Goal: Task Accomplishment & Management: Manage account settings

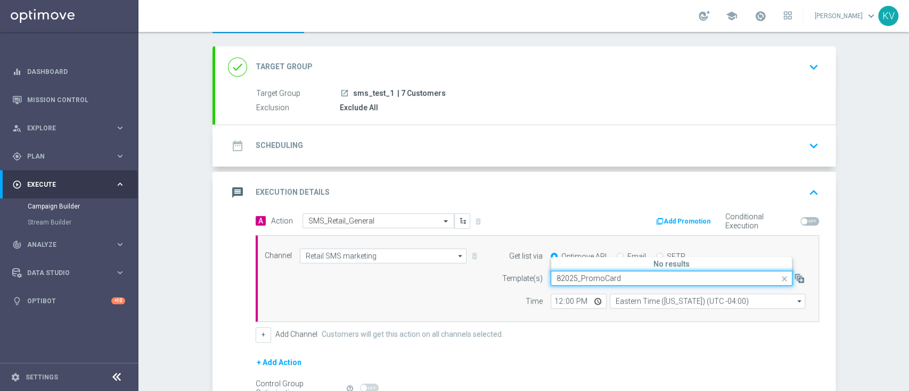
scroll to position [52, 0]
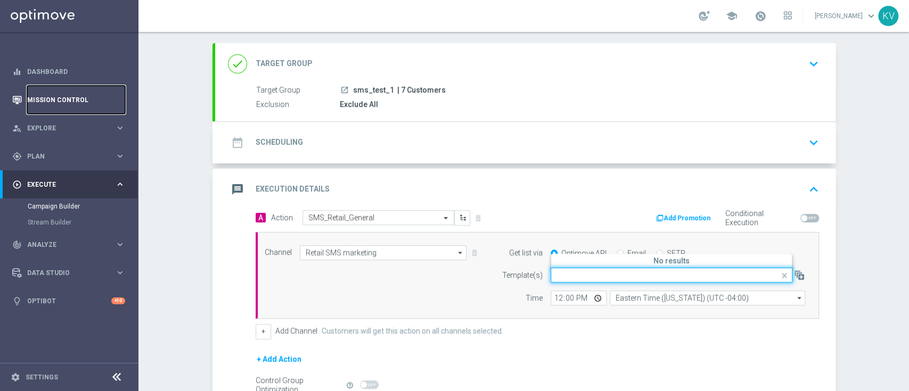
click at [53, 96] on link "Mission Control" at bounding box center [76, 100] width 98 height 28
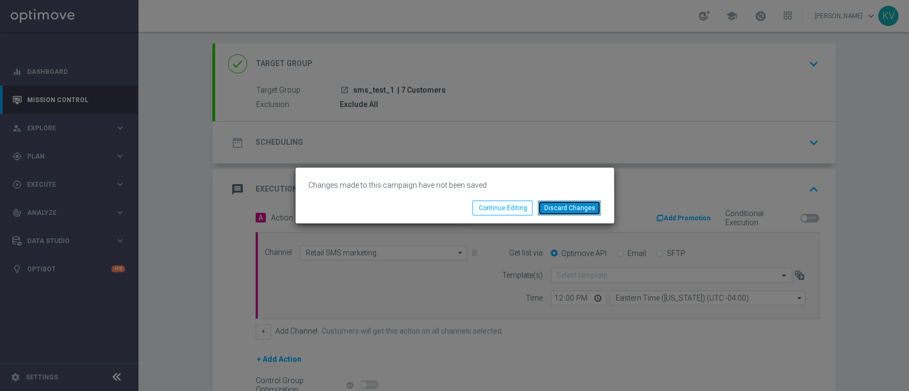
click at [581, 211] on button "Discard Changes" at bounding box center [569, 208] width 63 height 15
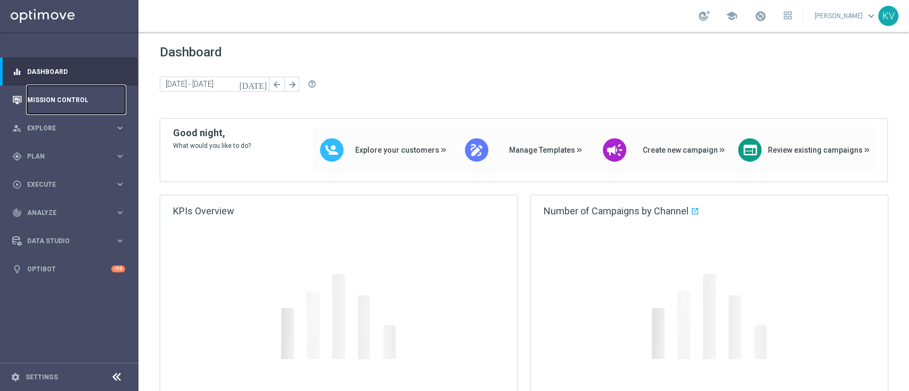
click at [62, 98] on link "Mission Control" at bounding box center [76, 100] width 98 height 28
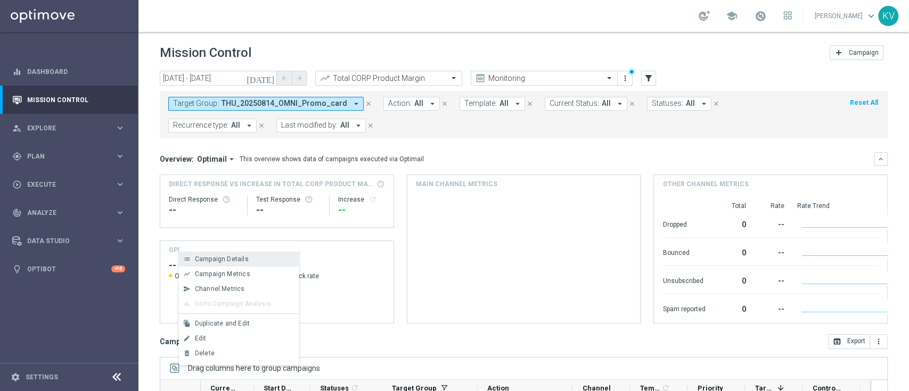
scroll to position [162, 0]
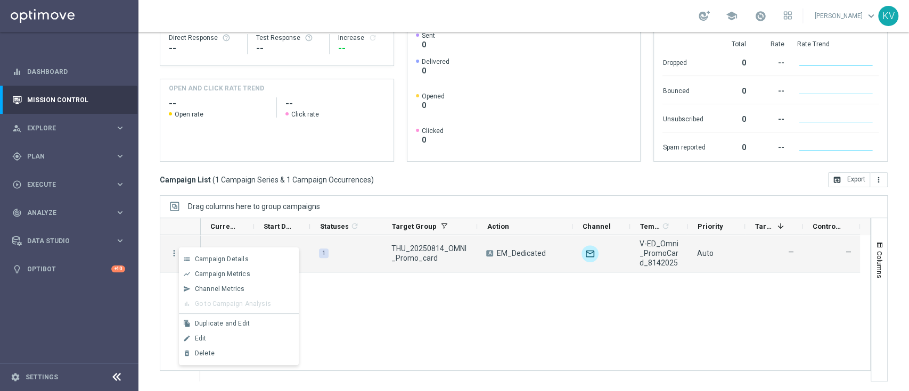
click at [227, 259] on span "Campaign Details" at bounding box center [222, 259] width 54 height 7
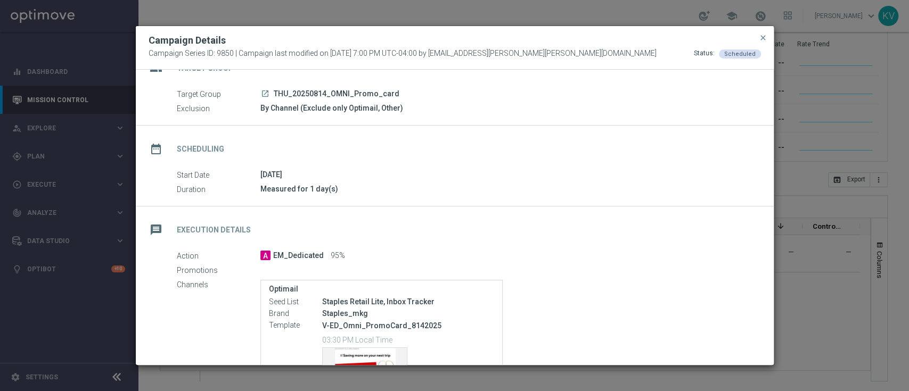
scroll to position [24, 0]
click at [771, 46] on div "Campaign Details Campaign Series ID: 9850 | Campaign last modified on 13 Aug 20…" at bounding box center [455, 48] width 638 height 44
click at [766, 38] on span "close" at bounding box center [763, 38] width 9 height 9
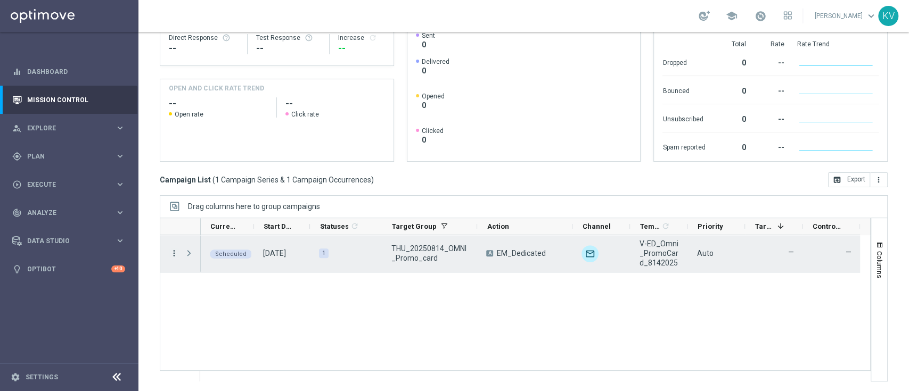
click at [171, 251] on icon "more_vert" at bounding box center [174, 254] width 10 height 10
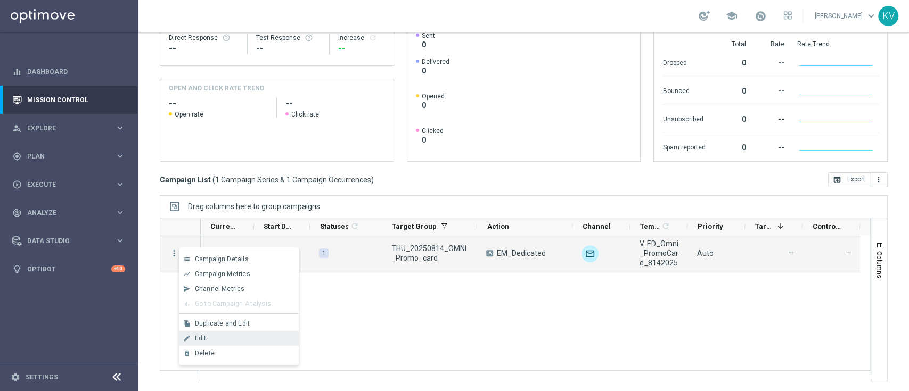
click at [244, 332] on div "edit Edit" at bounding box center [239, 338] width 120 height 15
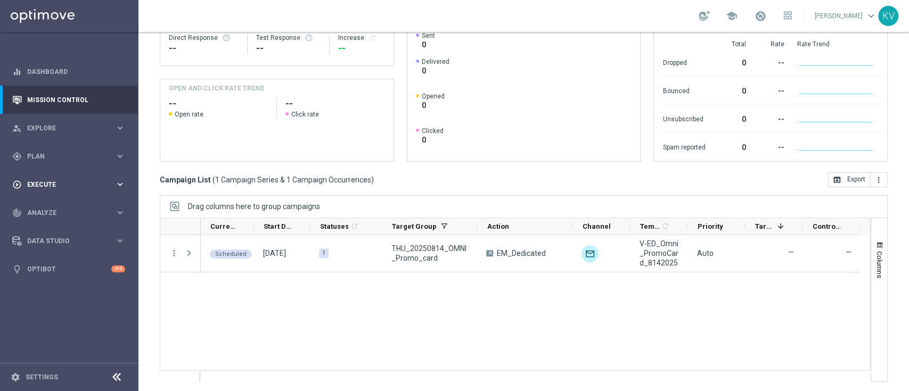
click at [68, 186] on span "Execute" at bounding box center [71, 185] width 88 height 6
click at [63, 207] on link "Campaign Builder" at bounding box center [69, 206] width 83 height 9
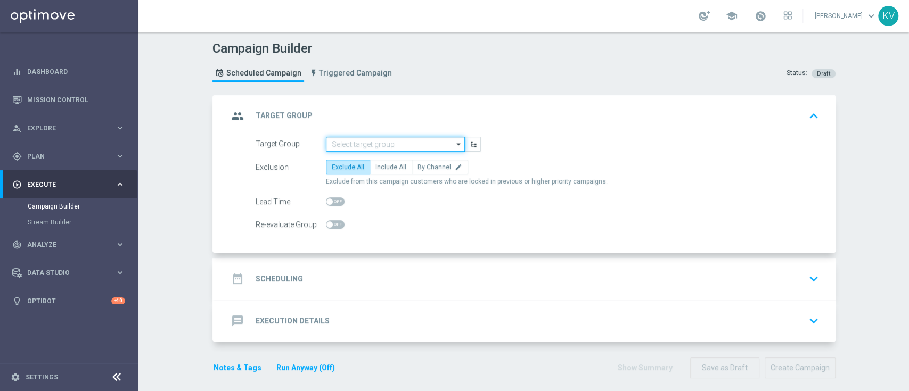
click at [345, 142] on input at bounding box center [395, 144] width 139 height 15
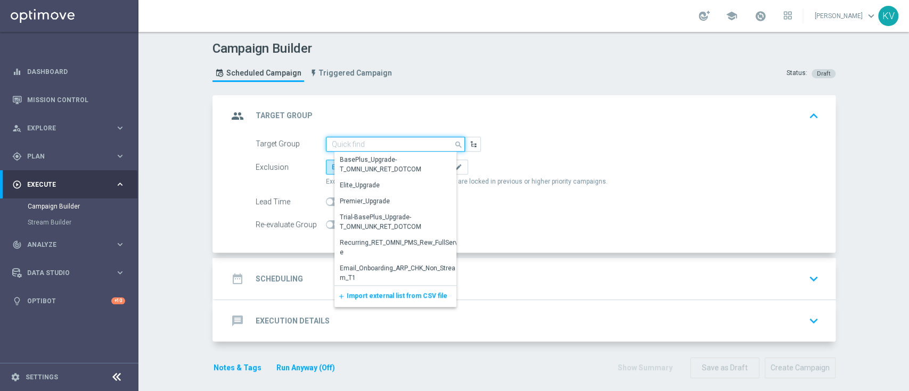
click at [345, 142] on input at bounding box center [395, 144] width 139 height 15
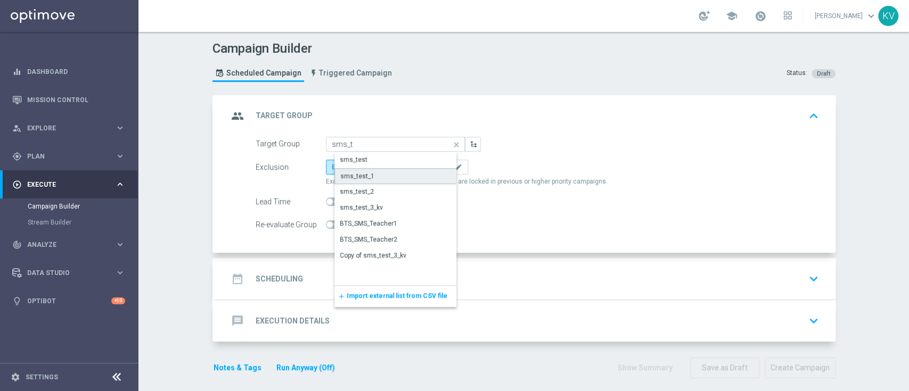
click at [363, 180] on div "sms_test_1" at bounding box center [403, 176] width 139 height 16
type input "sms_test_1"
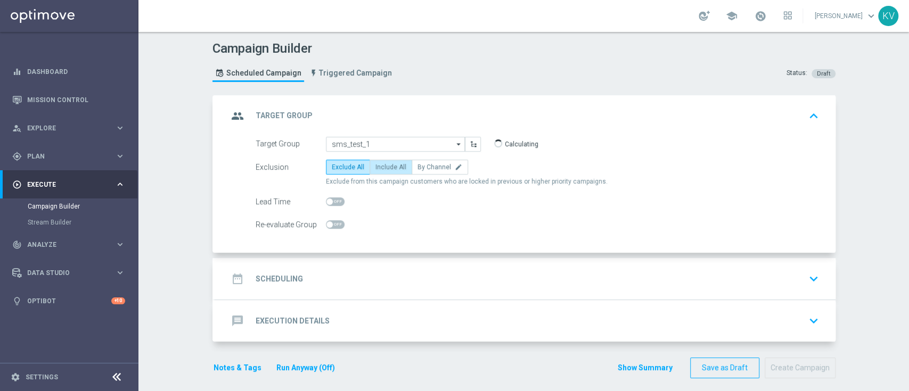
click at [383, 165] on span "Include All" at bounding box center [390, 166] width 31 height 7
click at [382, 166] on input "Include All" at bounding box center [378, 169] width 7 height 7
radio input "true"
click at [394, 290] on div "date_range Scheduling keyboard_arrow_down" at bounding box center [525, 279] width 620 height 42
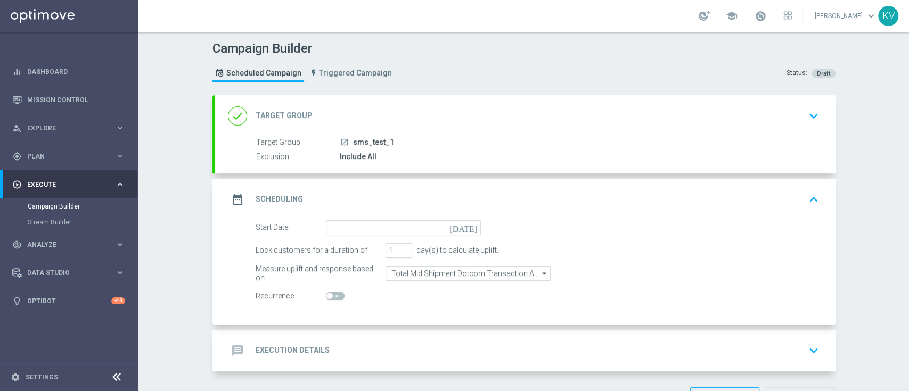
click at [393, 362] on div "message Execution Details keyboard_arrow_down" at bounding box center [525, 351] width 620 height 42
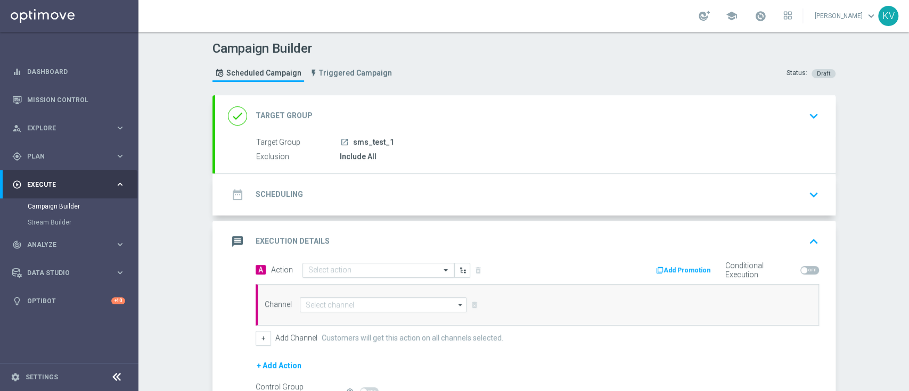
click at [330, 270] on input "text" at bounding box center [367, 270] width 119 height 9
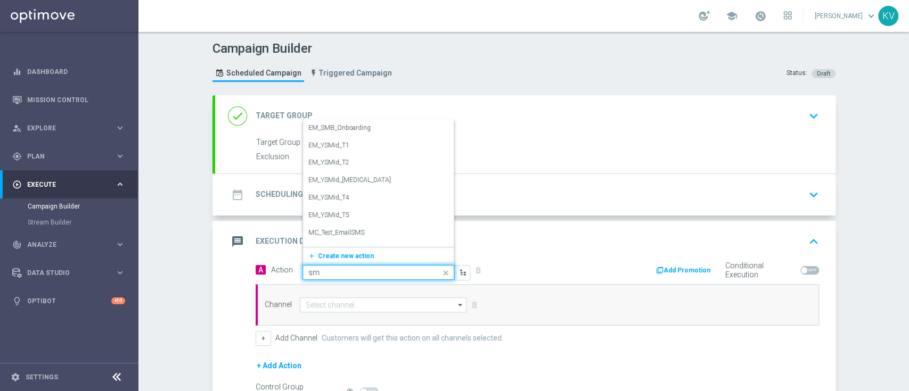
type input "sms"
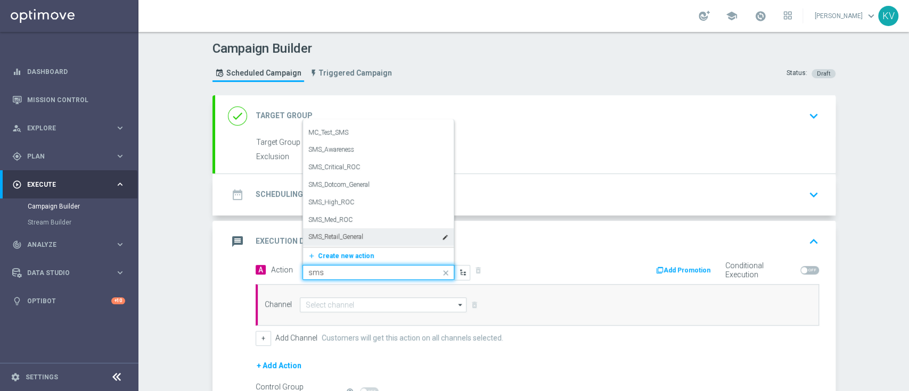
click at [353, 233] on label "SMS_Retail_General" at bounding box center [335, 237] width 55 height 9
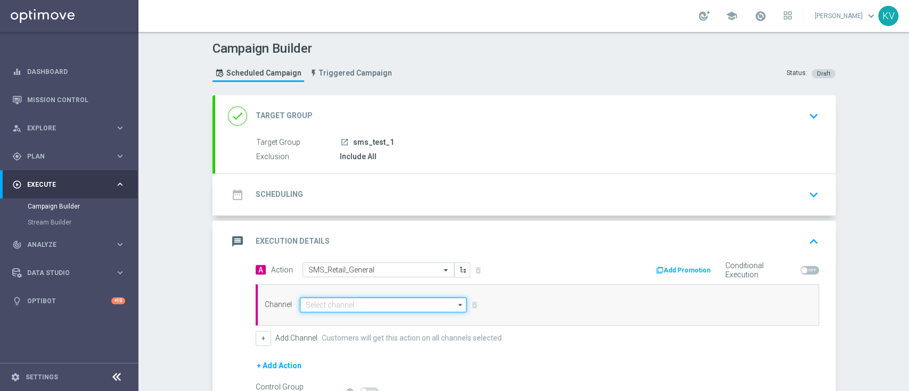
click at [350, 301] on input at bounding box center [383, 305] width 167 height 15
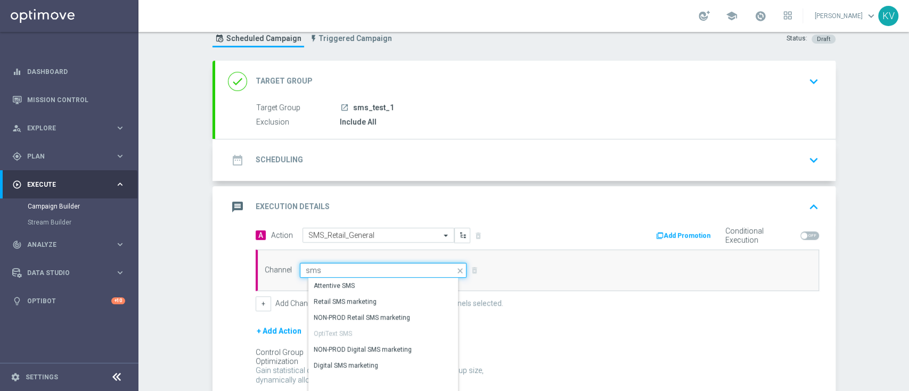
scroll to position [39, 0]
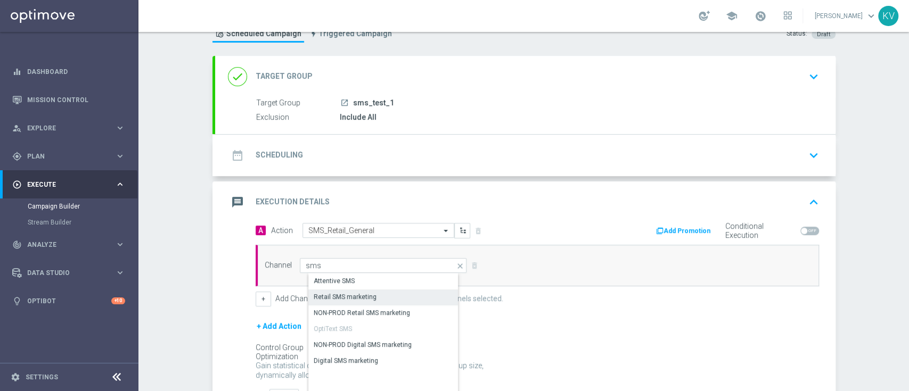
click at [345, 300] on div "Retail SMS marketing" at bounding box center [345, 297] width 63 height 10
type input "Retail SMS marketing"
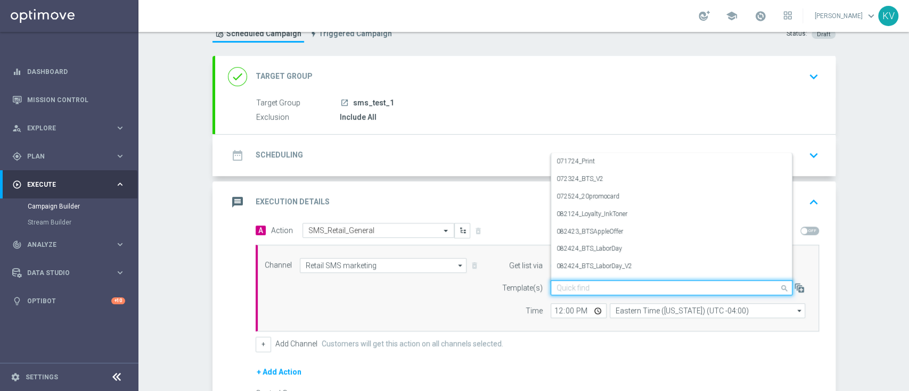
click at [596, 287] on input "text" at bounding box center [660, 288] width 209 height 9
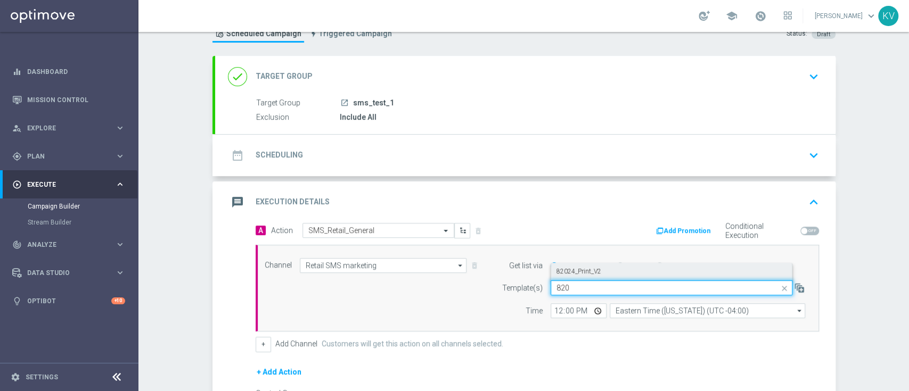
type input "820"
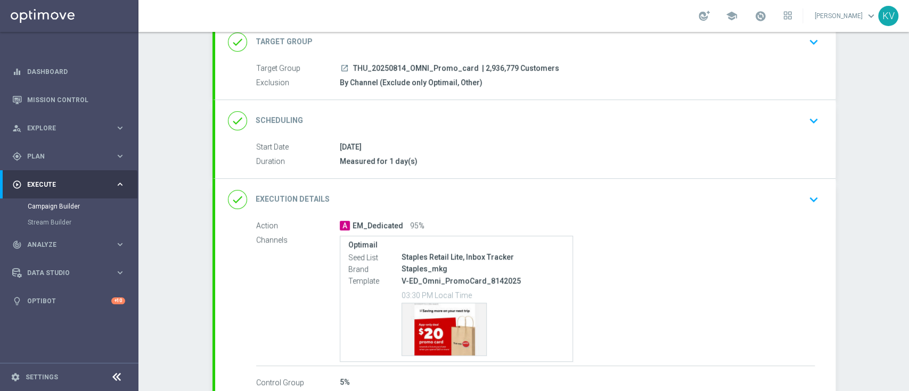
scroll to position [75, 0]
click at [800, 213] on div "done Execution Details keyboard_arrow_down" at bounding box center [525, 199] width 620 height 42
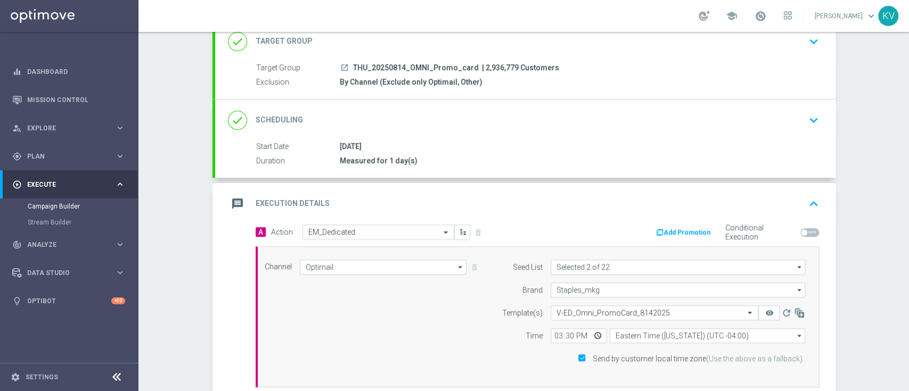
scroll to position [154, 0]
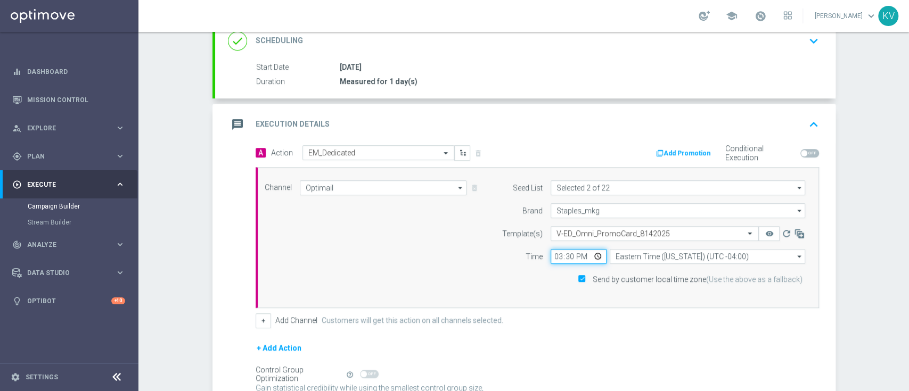
click at [550, 257] on input "15:30" at bounding box center [578, 256] width 56 height 15
type input "11:30"
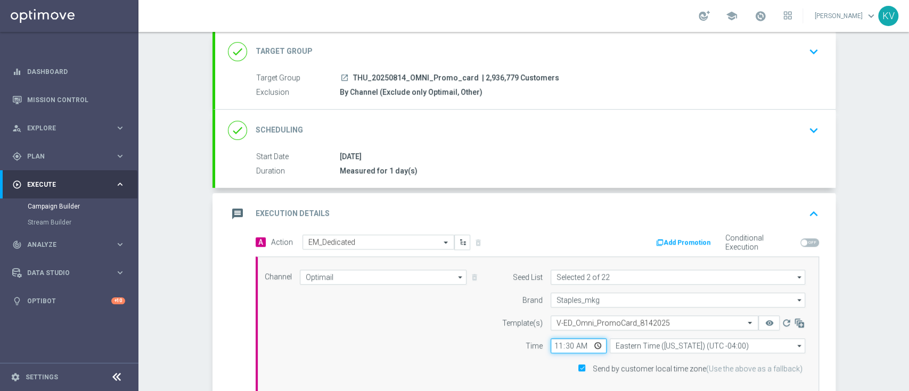
scroll to position [257, 0]
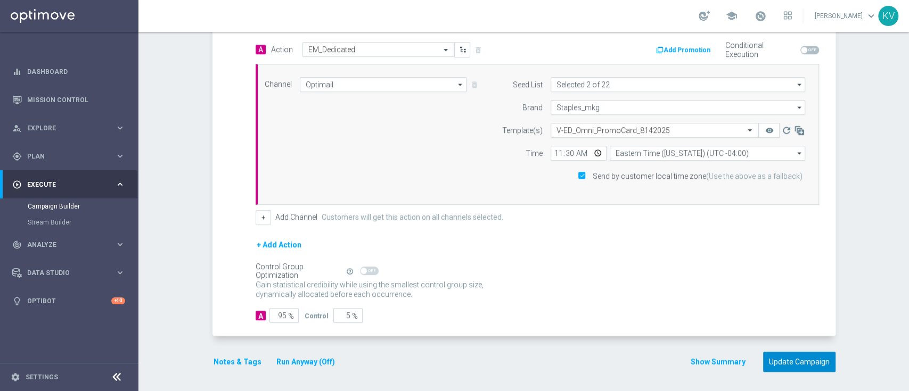
click at [784, 359] on button "Update Campaign" at bounding box center [799, 362] width 72 height 21
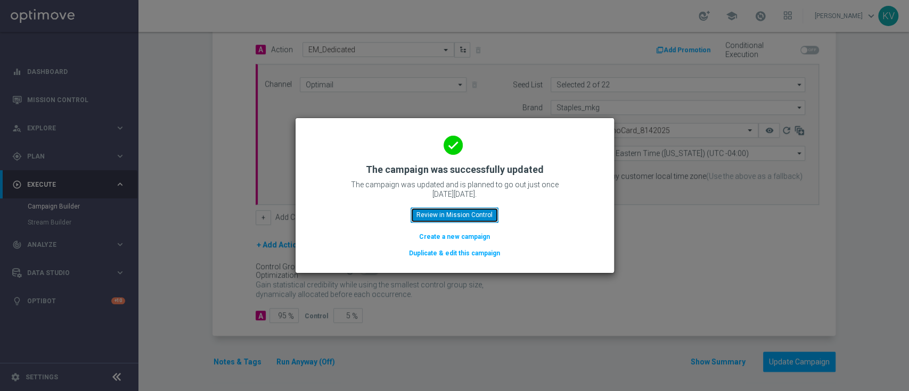
click at [477, 211] on button "Review in Mission Control" at bounding box center [454, 215] width 88 height 15
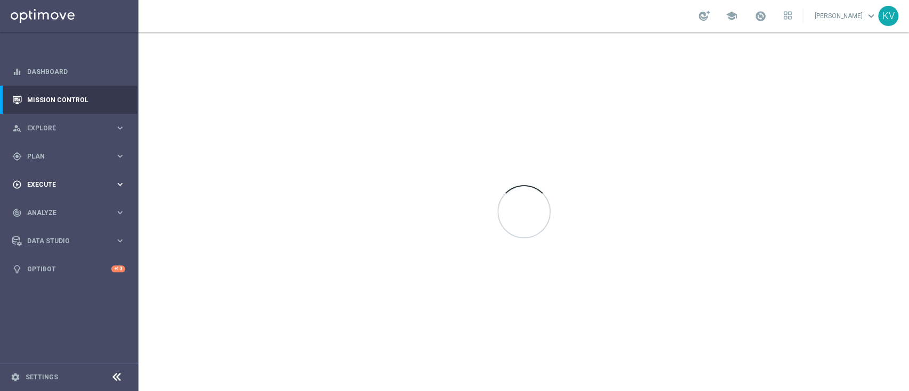
click at [92, 184] on span "Execute" at bounding box center [71, 185] width 88 height 6
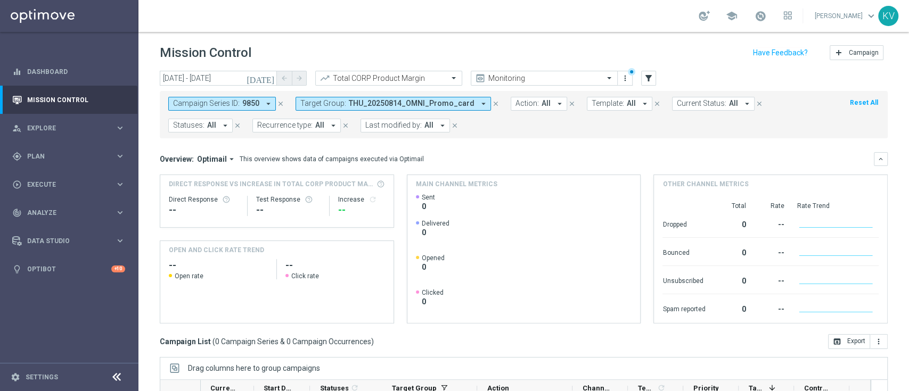
click at [265, 106] on icon "arrow_drop_down" at bounding box center [269, 104] width 10 height 10
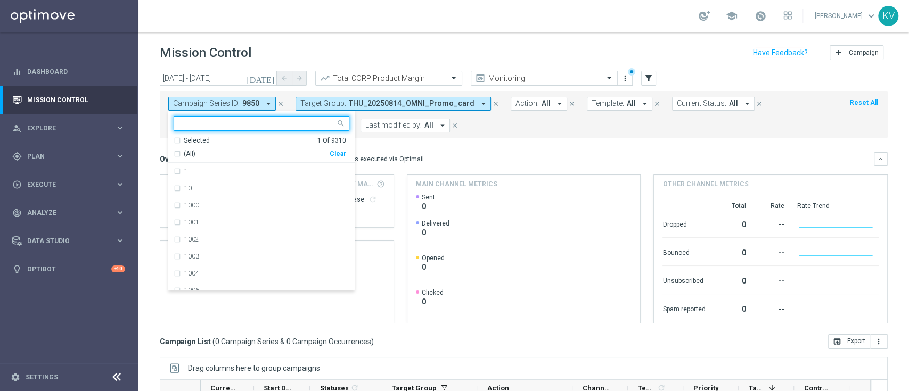
click at [0, 0] on div "Clear" at bounding box center [0, 0] width 0 height 0
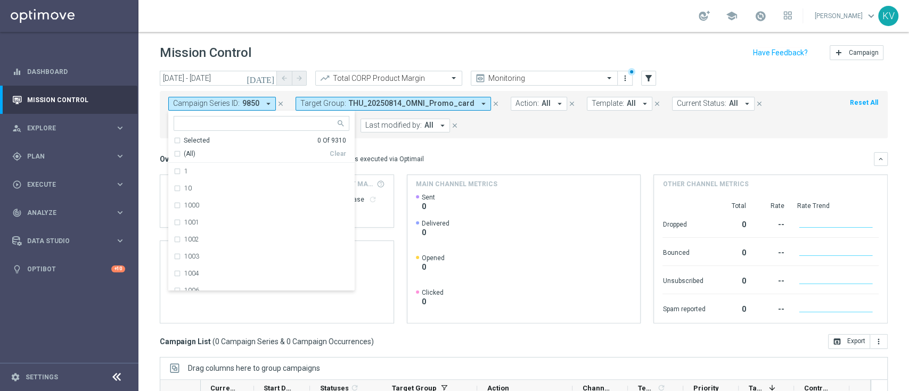
click at [530, 129] on form "Campaign Series ID: 9850 arrow_drop_down Selected 0 Of 9310 (All) Clear 1 10 10…" at bounding box center [499, 115] width 663 height 36
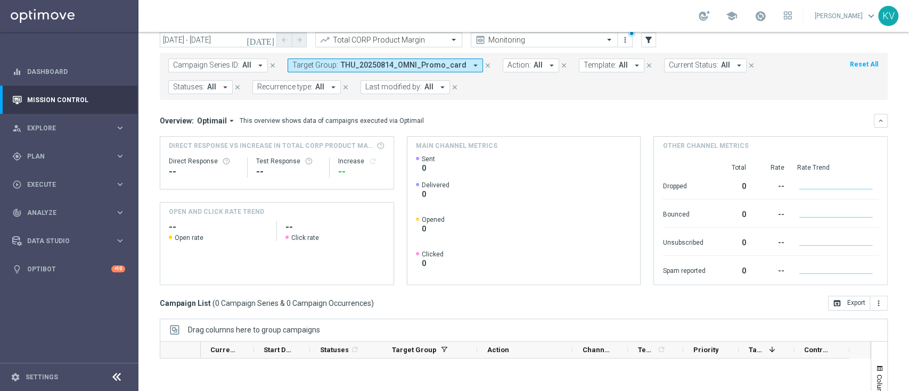
scroll to position [37, 0]
click at [249, 40] on input "13 Aug 2025 - 13 Aug 2025" at bounding box center [218, 41] width 117 height 15
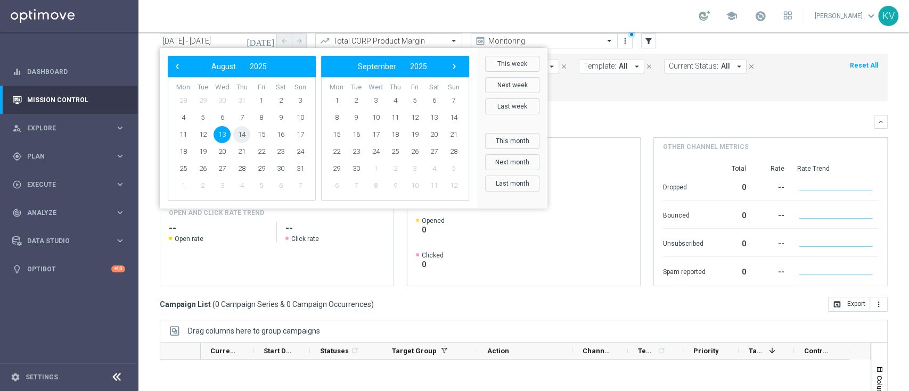
click at [239, 130] on span "14" at bounding box center [241, 134] width 17 height 17
type input "14 Aug 2025 - 14 Aug 2025"
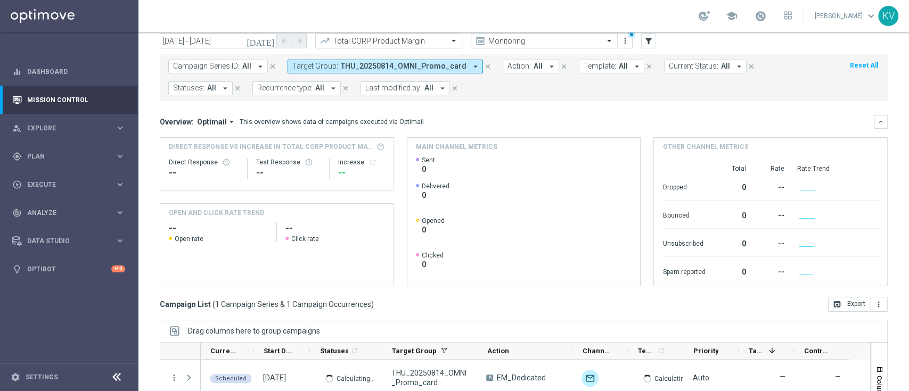
scroll to position [162, 0]
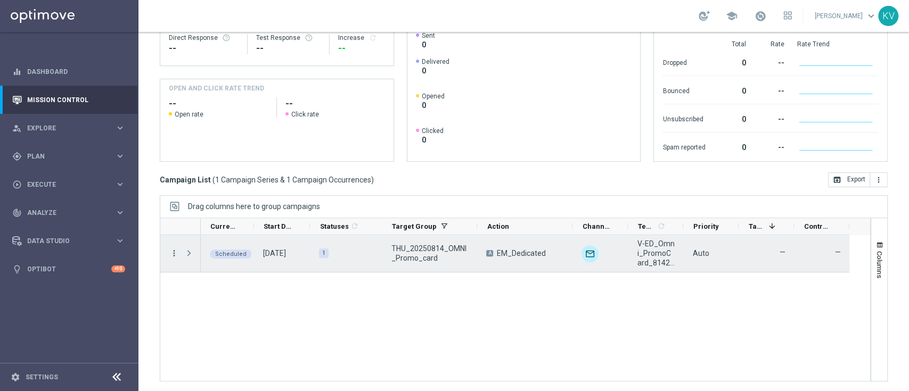
click at [178, 250] on icon "more_vert" at bounding box center [174, 254] width 10 height 10
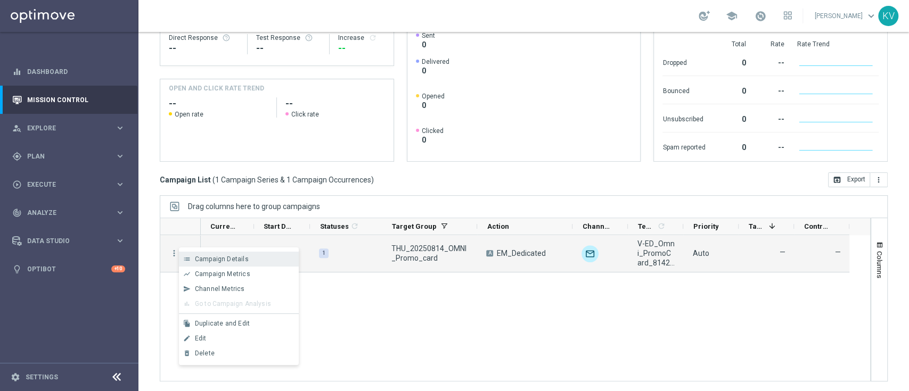
click at [245, 258] on span "Campaign Details" at bounding box center [222, 259] width 54 height 7
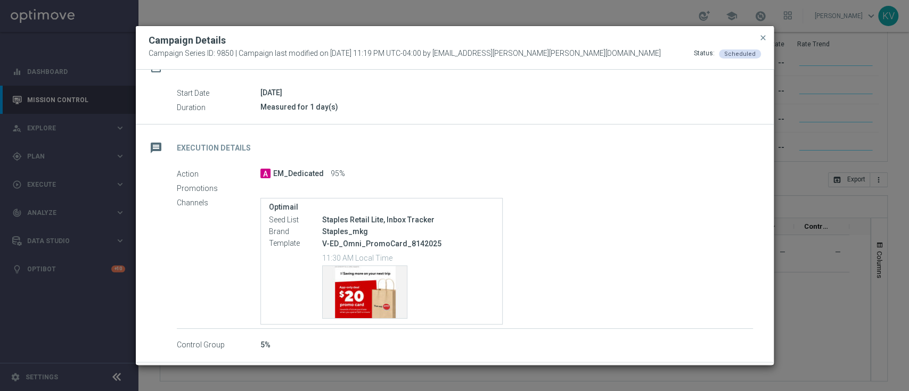
scroll to position [124, 0]
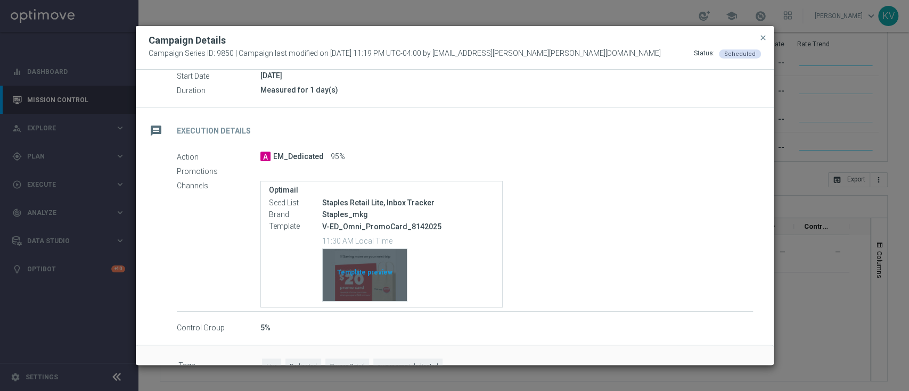
click at [376, 292] on div "Template preview" at bounding box center [365, 275] width 84 height 52
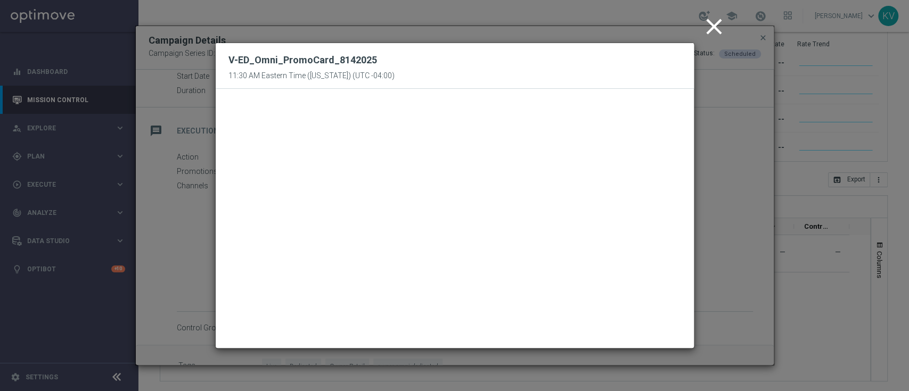
click at [706, 25] on icon "close" at bounding box center [714, 26] width 27 height 27
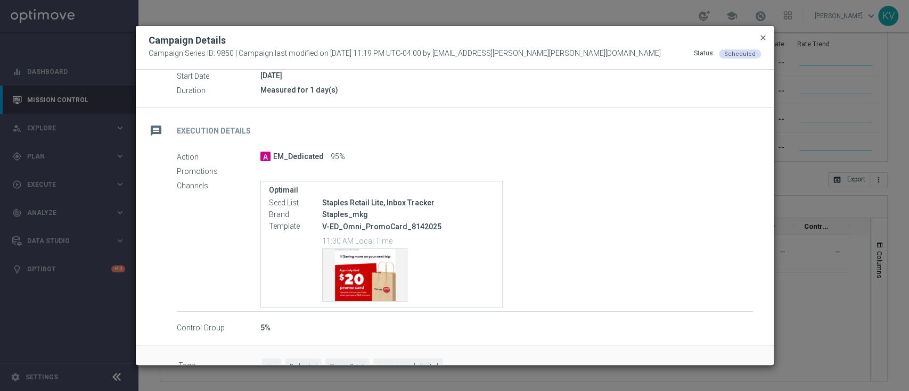
click at [762, 37] on span "close" at bounding box center [763, 38] width 9 height 9
